Goal: Task Accomplishment & Management: Use online tool/utility

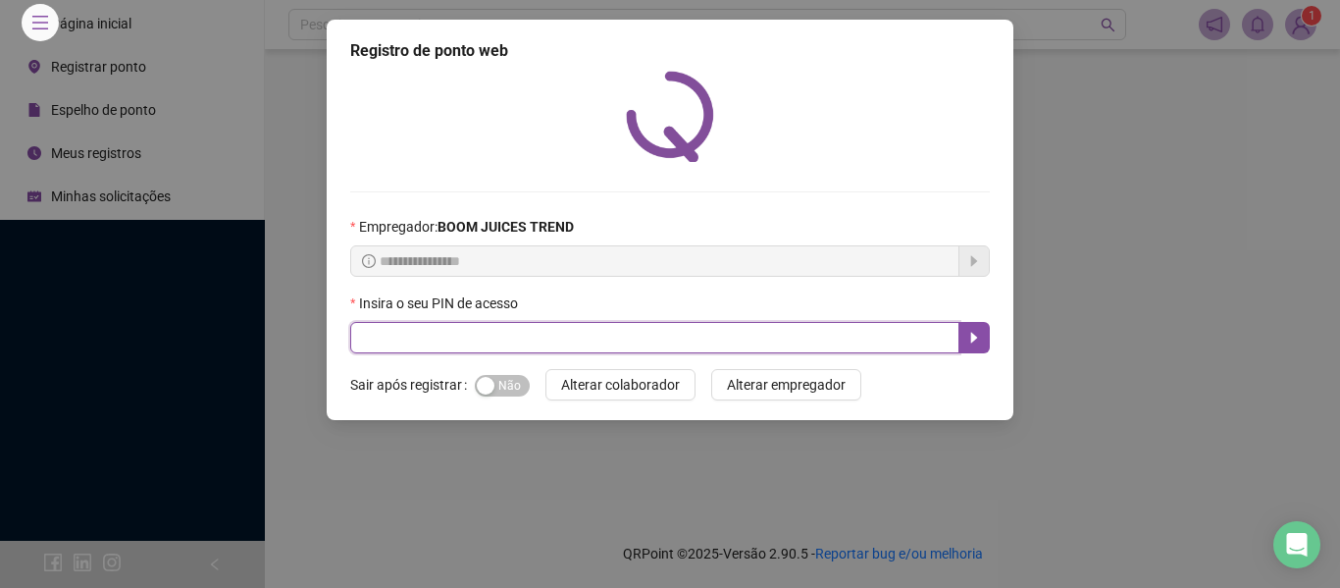
click at [505, 332] on input "text" at bounding box center [654, 337] width 609 height 31
type input "****"
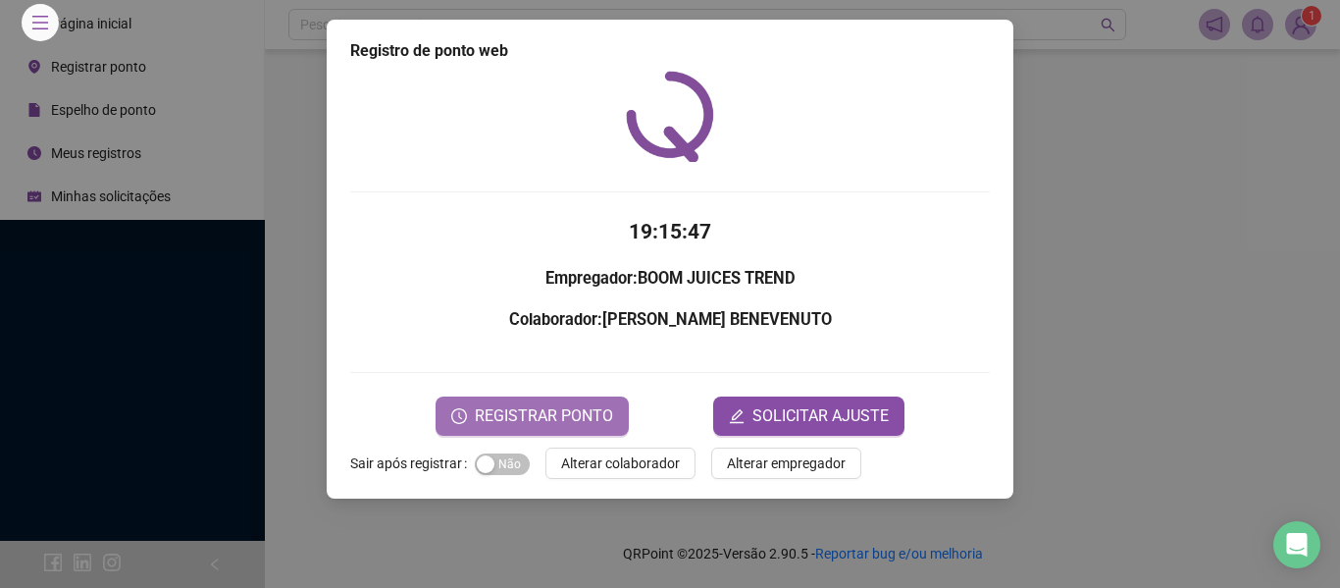
click at [554, 404] on span "REGISTRAR PONTO" at bounding box center [544, 416] width 138 height 24
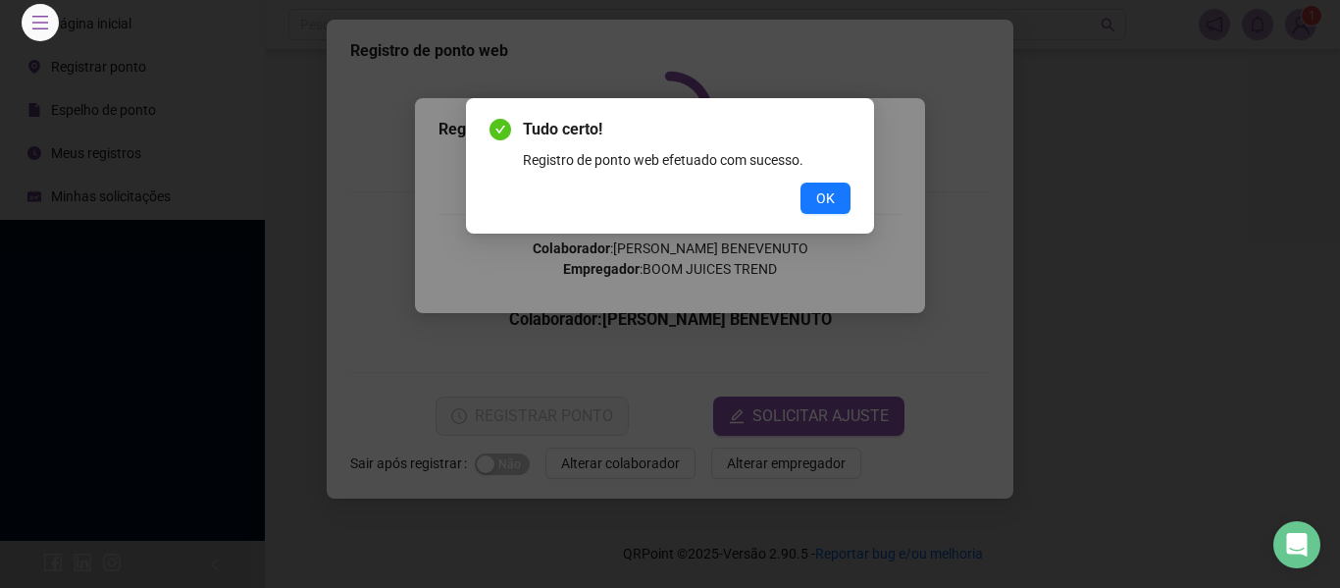
click at [848, 258] on div "Tudo certo! Registro de ponto web efetuado com sucesso. OK" at bounding box center [670, 294] width 1340 height 588
drag, startPoint x: 825, startPoint y: 195, endPoint x: 775, endPoint y: 275, distance: 93.9
click at [815, 195] on button "OK" at bounding box center [826, 197] width 50 height 31
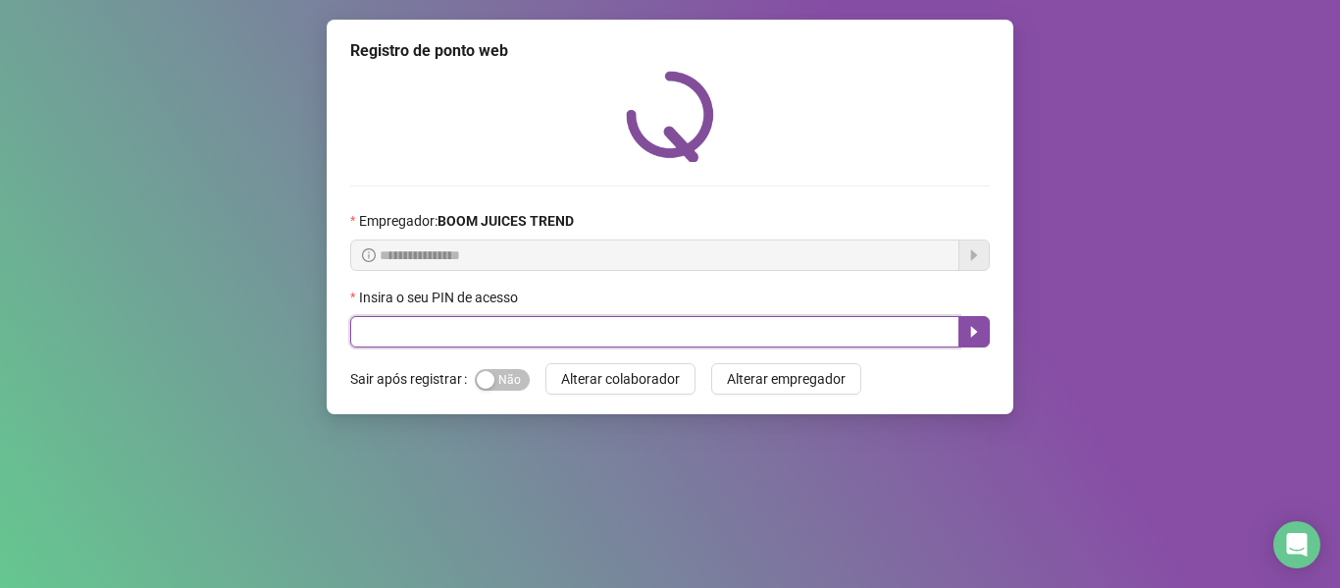
click at [588, 333] on input "text" at bounding box center [654, 331] width 609 height 31
type input "****"
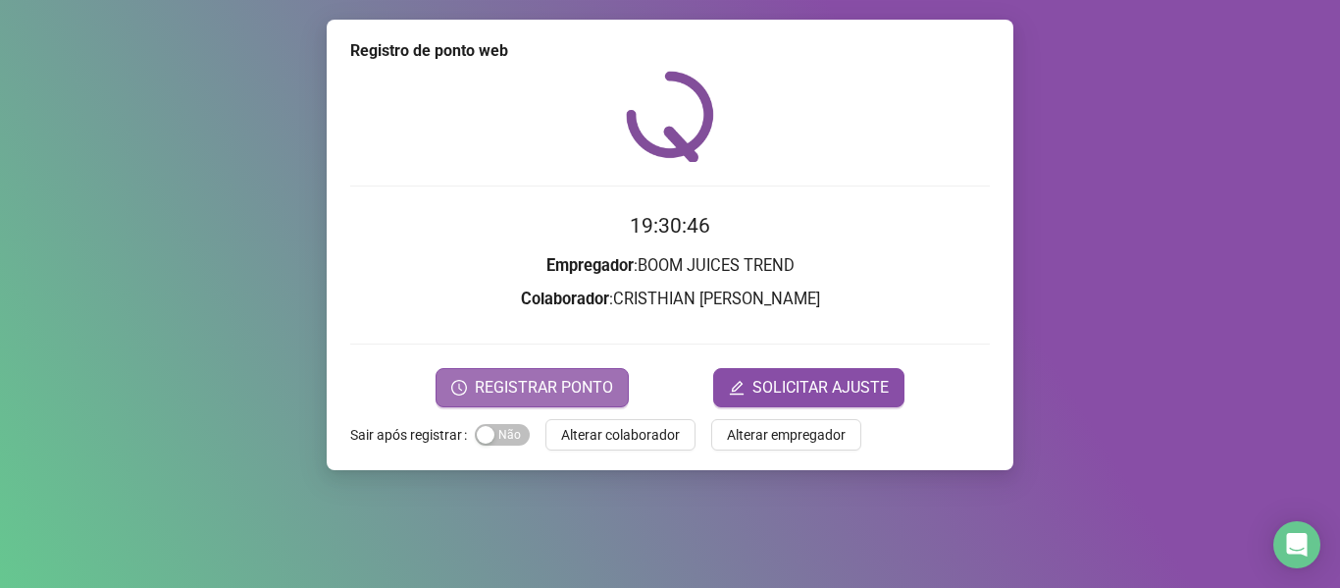
click at [570, 386] on span "REGISTRAR PONTO" at bounding box center [544, 388] width 138 height 24
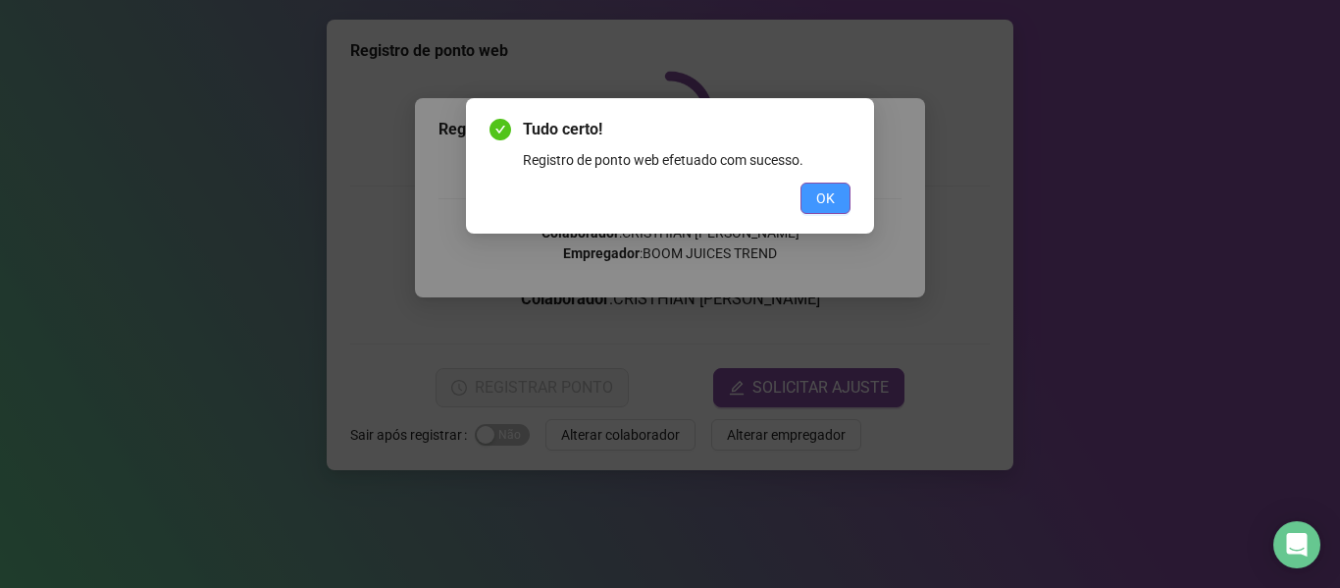
click at [827, 202] on span "OK" at bounding box center [825, 198] width 19 height 22
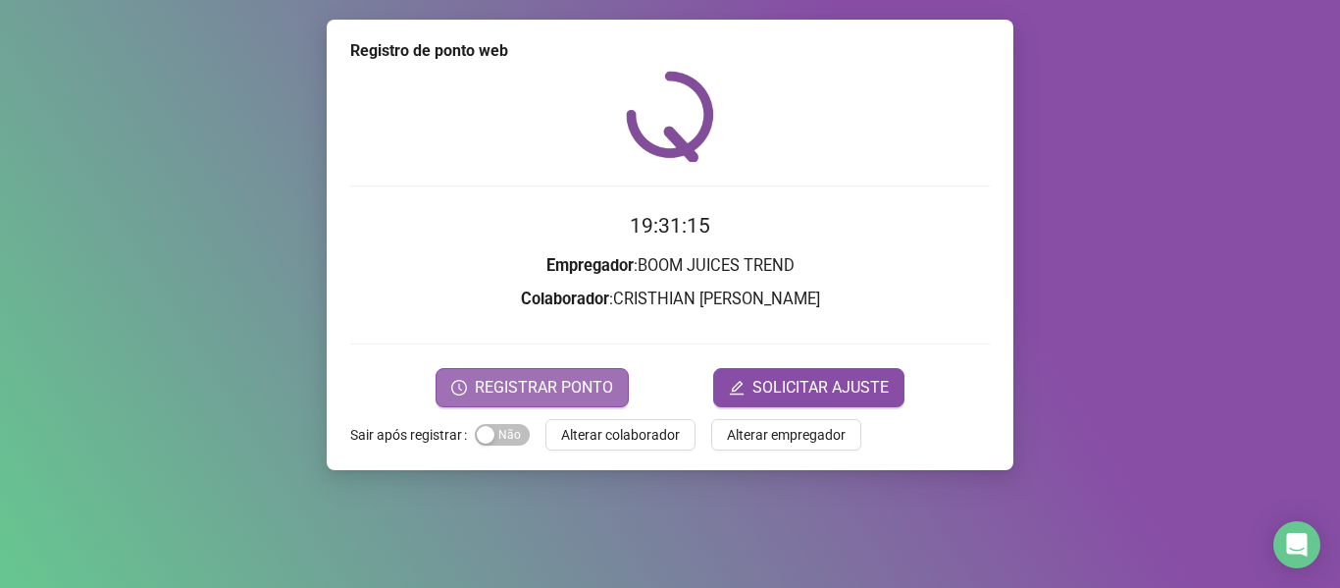
click at [598, 381] on span "REGISTRAR PONTO" at bounding box center [544, 388] width 138 height 24
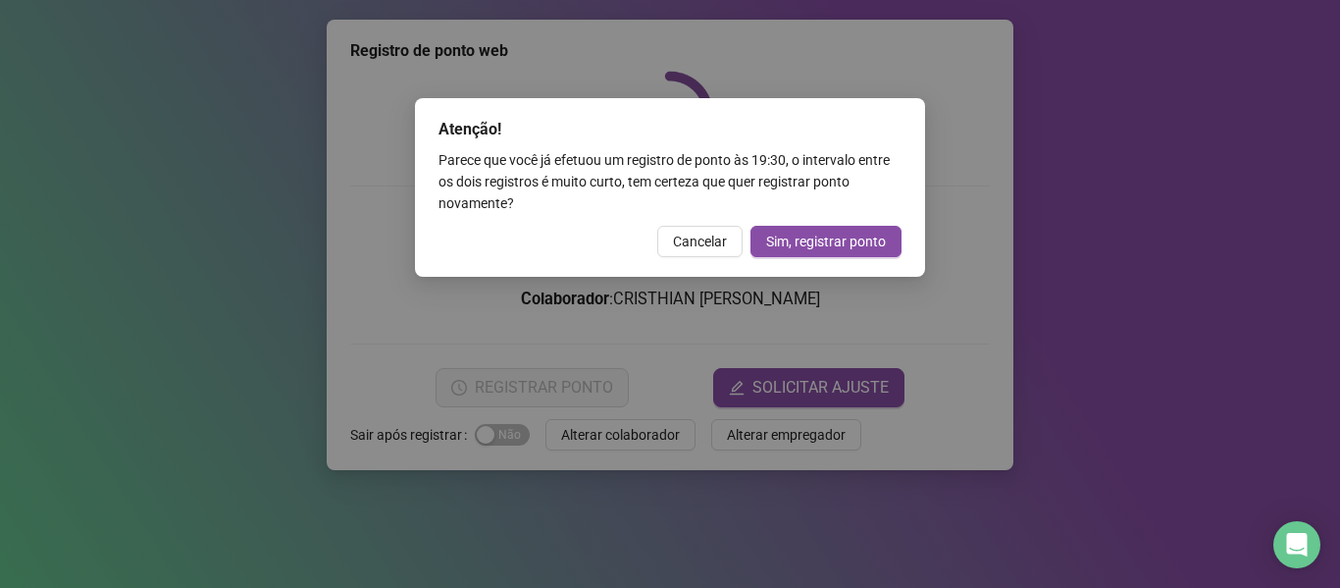
click at [724, 241] on span "Cancelar" at bounding box center [700, 242] width 54 height 22
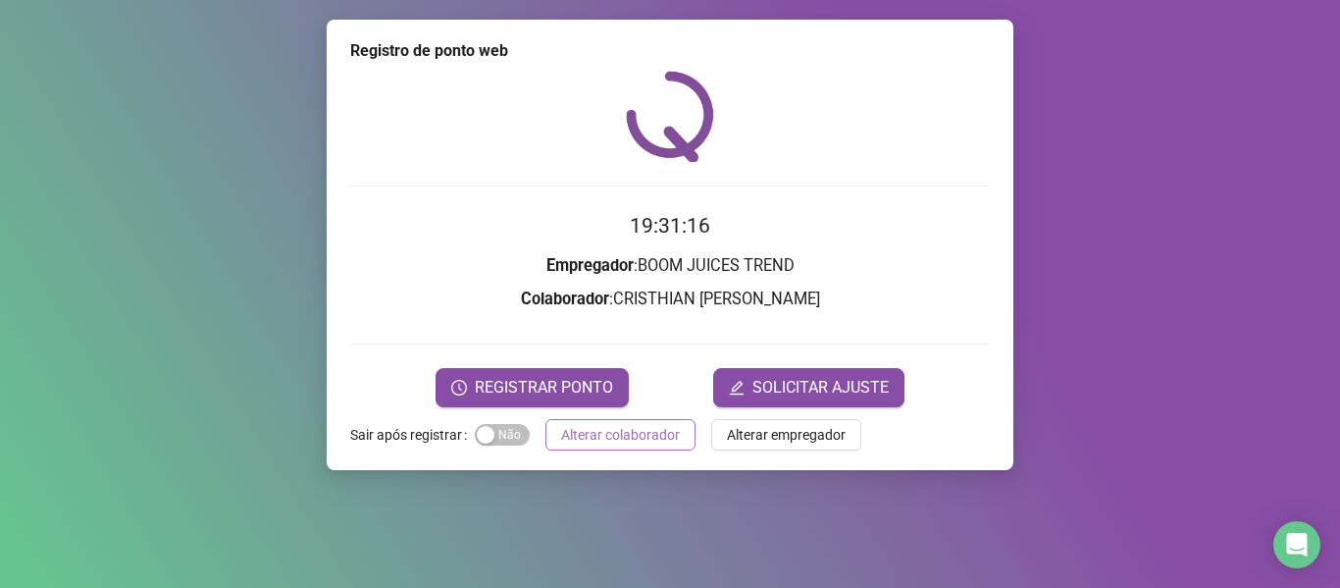
click at [639, 442] on span "Alterar colaborador" at bounding box center [620, 435] width 119 height 22
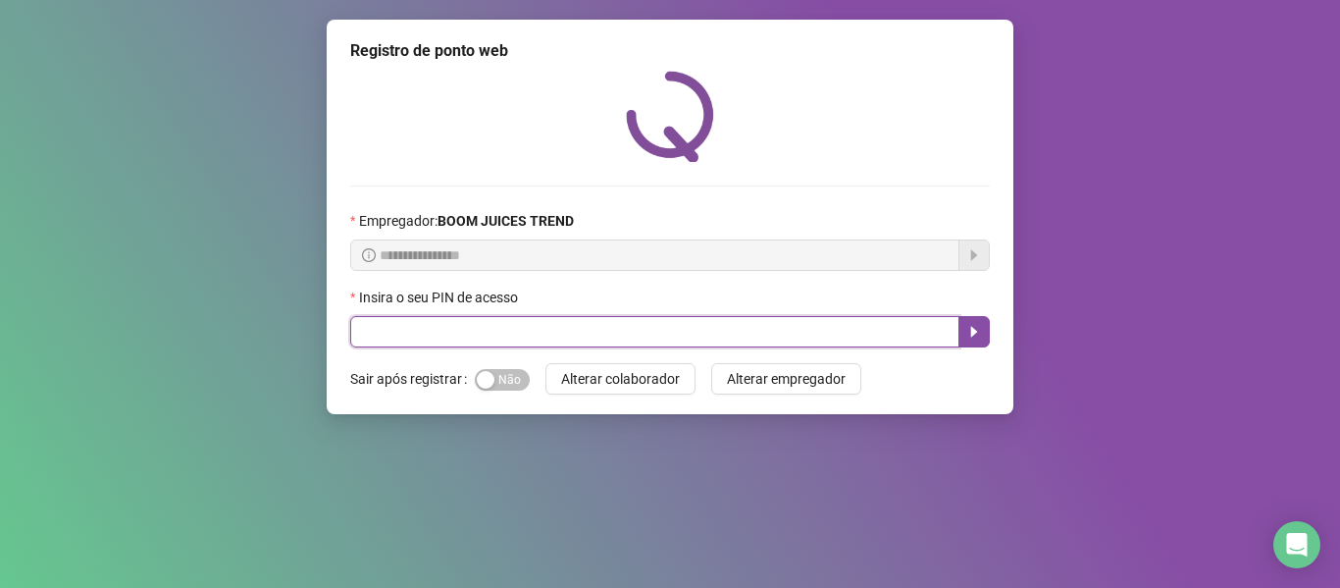
click at [597, 325] on input "text" at bounding box center [654, 331] width 609 height 31
type input "****"
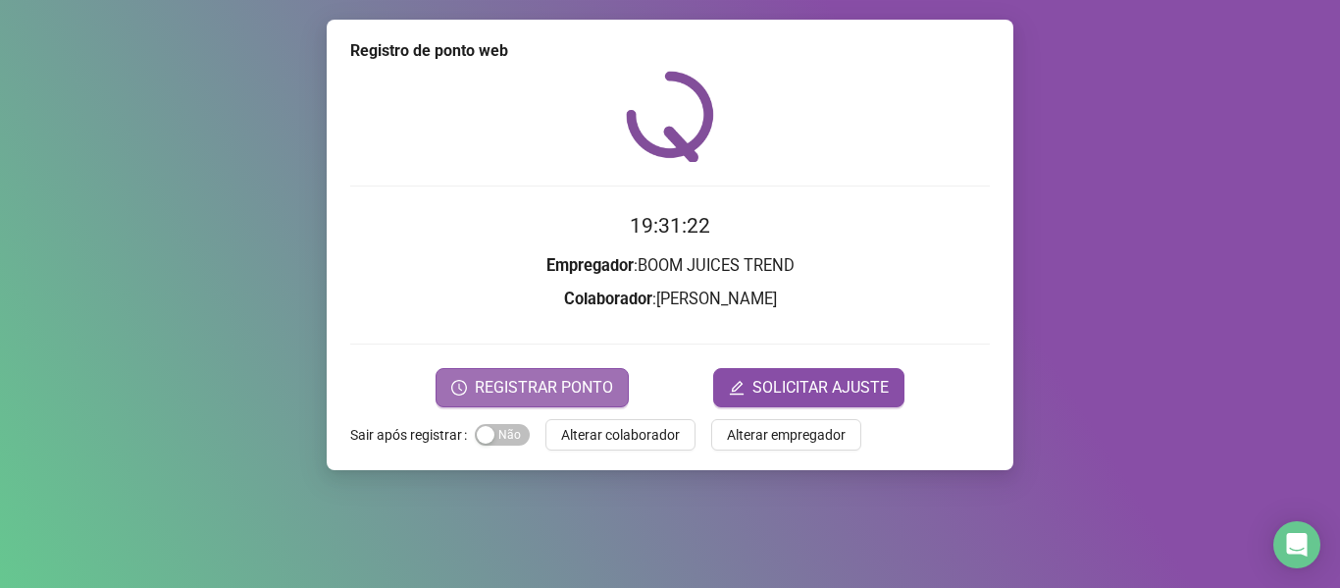
click at [558, 380] on span "REGISTRAR PONTO" at bounding box center [544, 388] width 138 height 24
